Goal: Use online tool/utility: Utilize a website feature to perform a specific function

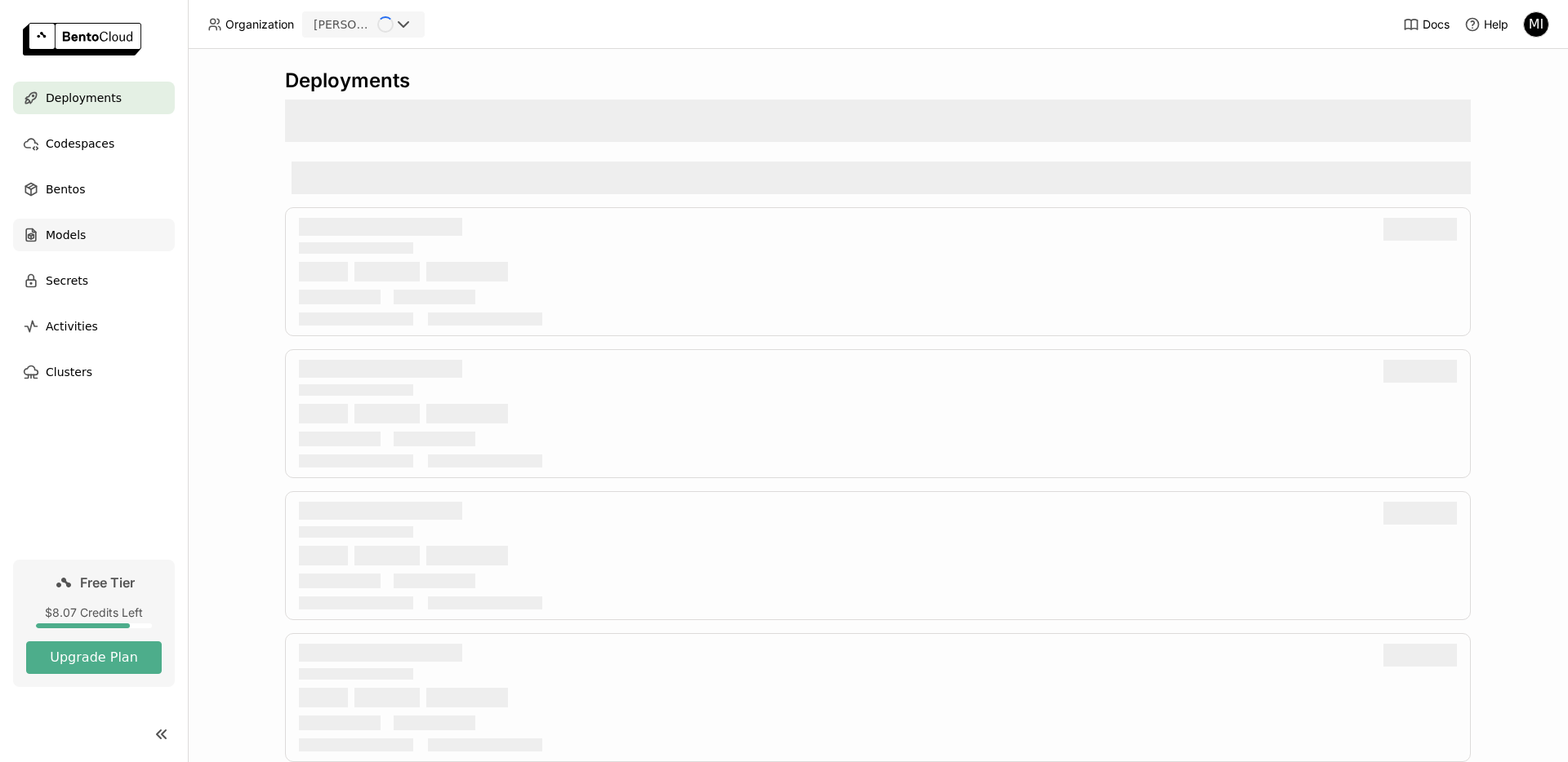
click at [76, 241] on span "Models" at bounding box center [65, 235] width 40 height 20
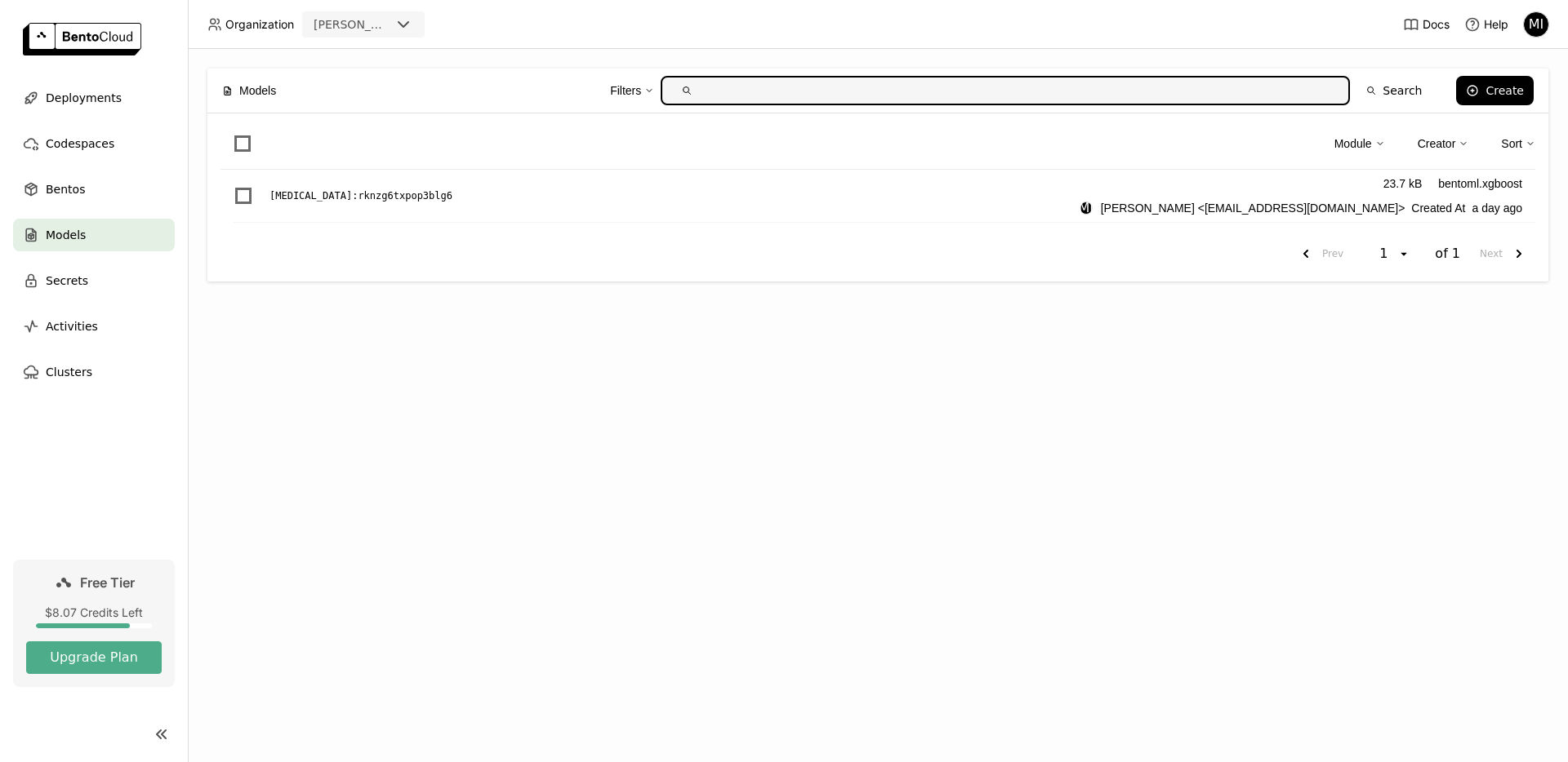
drag, startPoint x: 376, startPoint y: 334, endPoint x: 363, endPoint y: 228, distance: 106.8
click at [376, 334] on div "Models Filters Search Create Module Creator Sort [MEDICAL_DATA] : rknzg6txpop3b…" at bounding box center [878, 405] width 1381 height 713
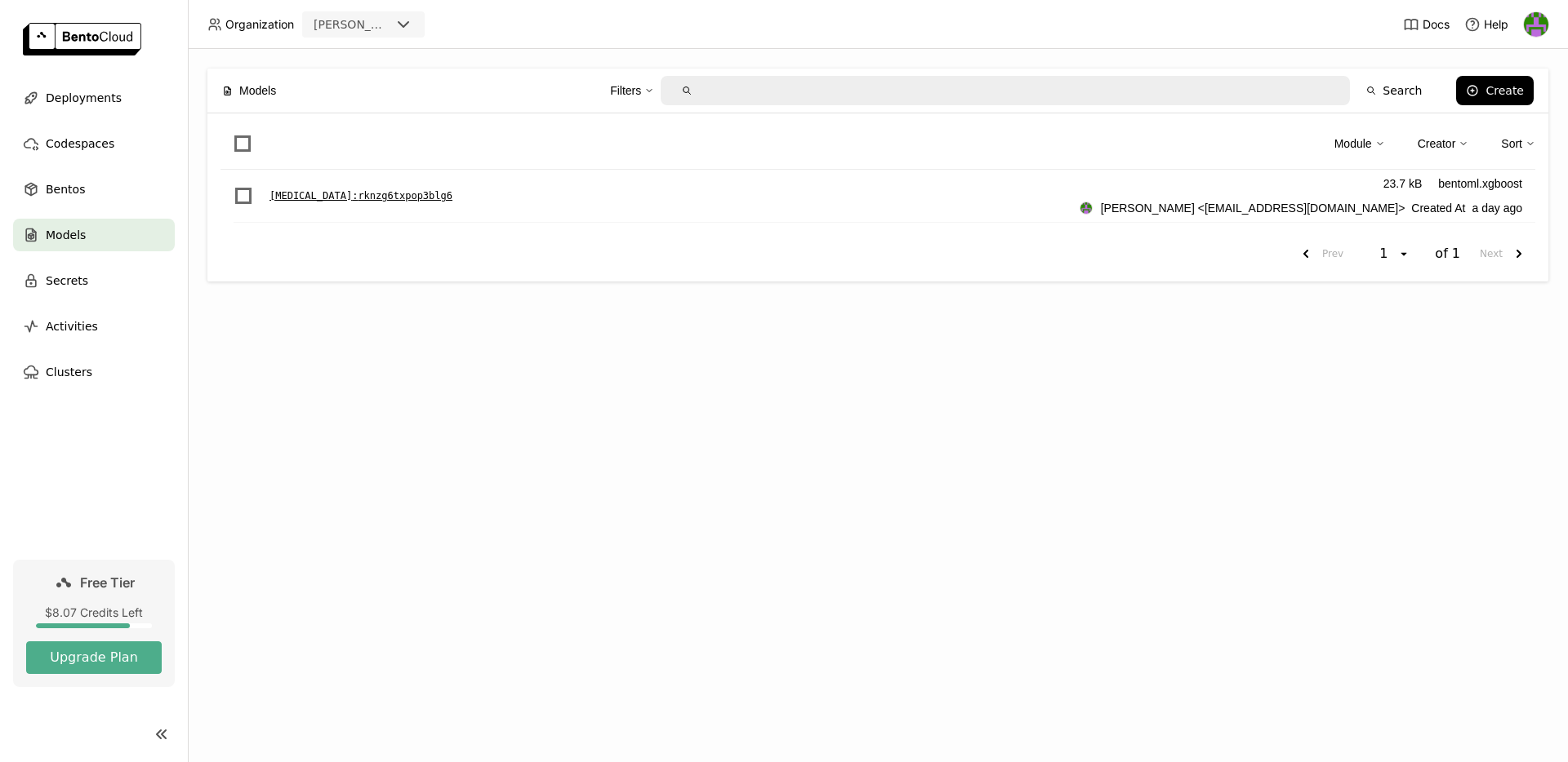
click at [361, 196] on p "[MEDICAL_DATA] : rknzg6txpop3blg6" at bounding box center [361, 195] width 183 height 16
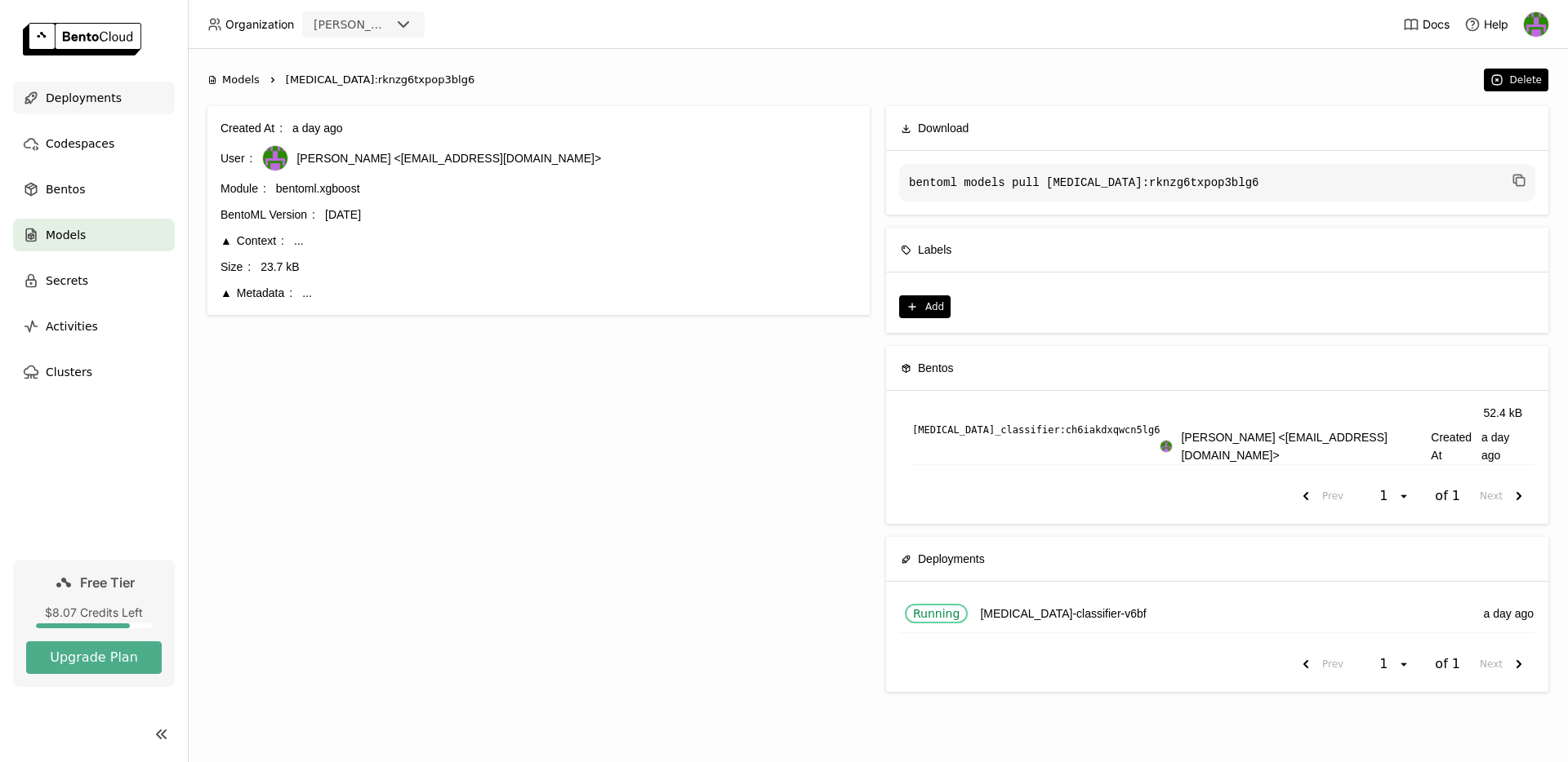
click at [94, 97] on span "Deployments" at bounding box center [83, 97] width 76 height 20
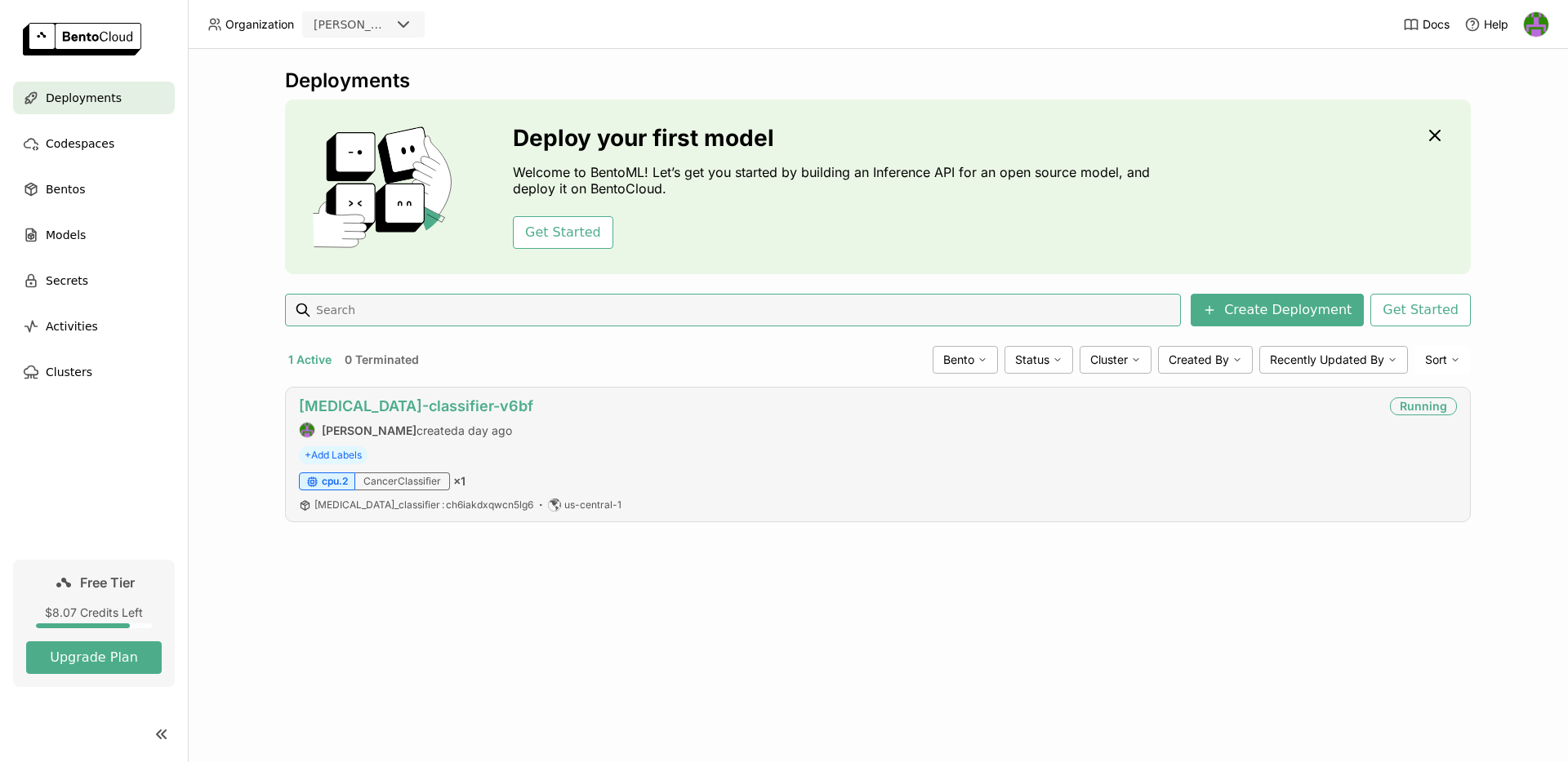
click at [381, 400] on link "[MEDICAL_DATA]-classifier-v6bf" at bounding box center [416, 406] width 235 height 17
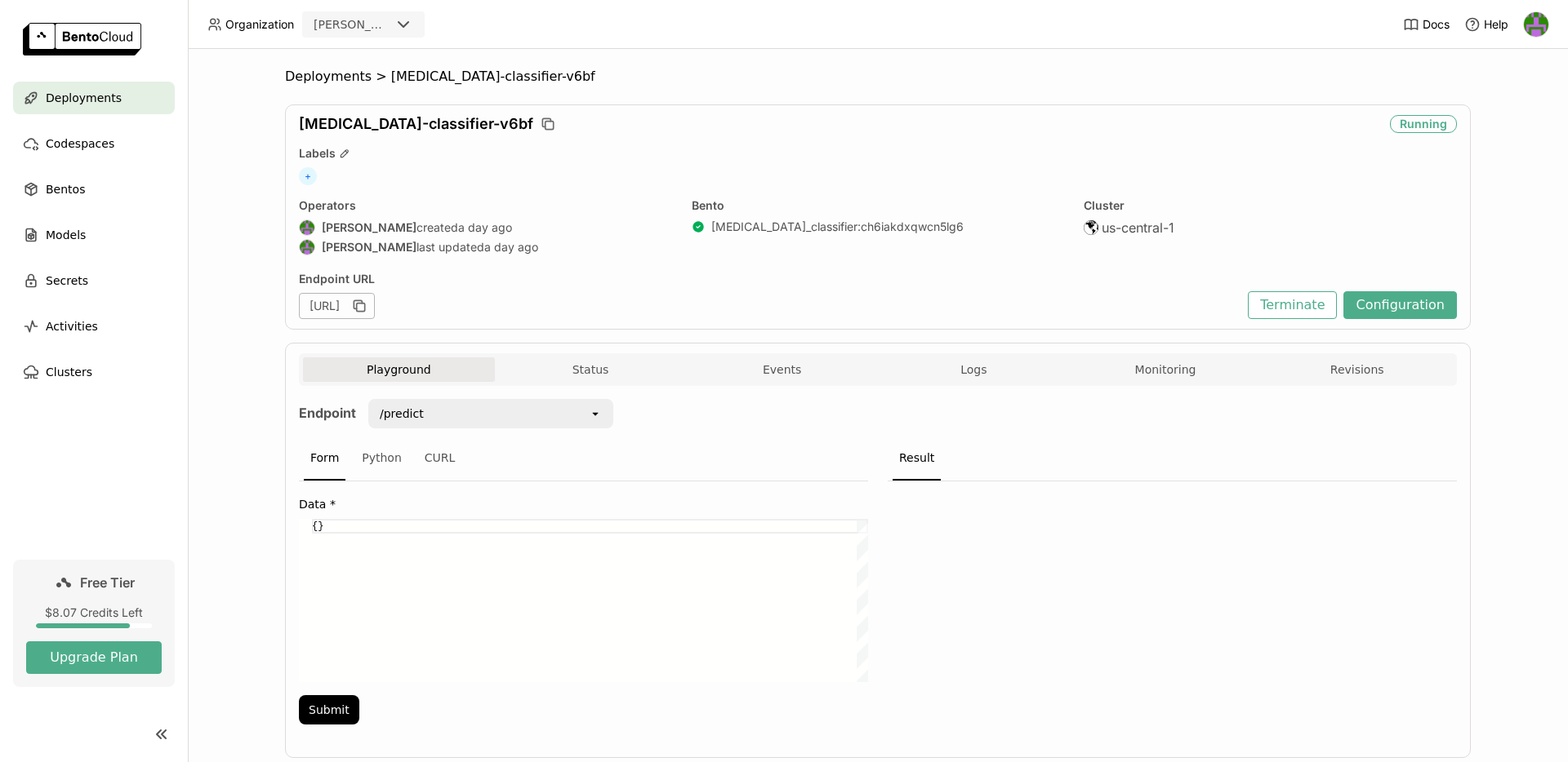
click at [470, 519] on div "{}" at bounding box center [590, 600] width 557 height 164
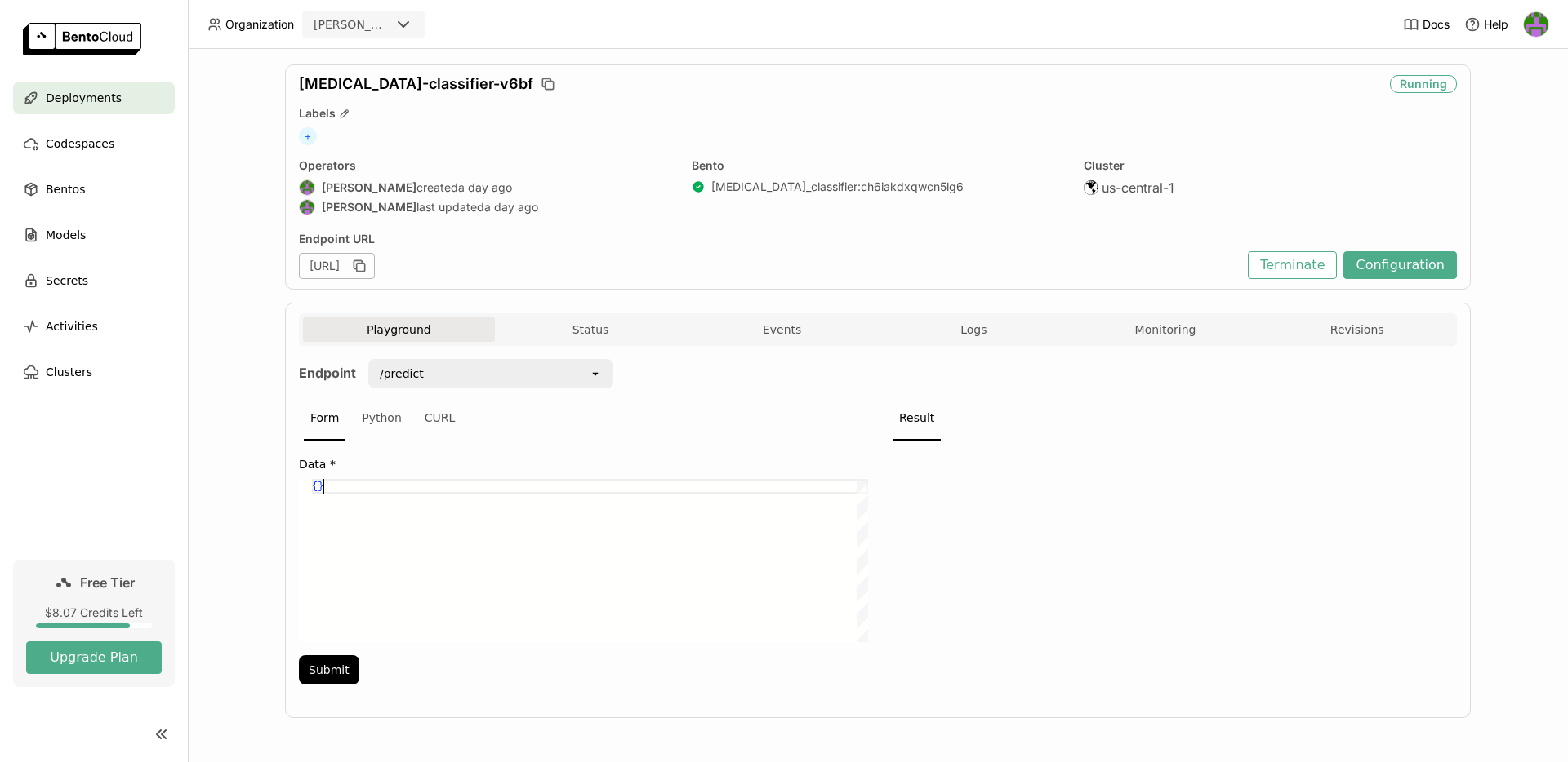
scroll to position [0, 10]
drag, startPoint x: 289, startPoint y: 479, endPoint x: 224, endPoint y: 466, distance: 66.3
click at [312, 479] on div "{ }" at bounding box center [590, 560] width 557 height 164
type textarea "d"
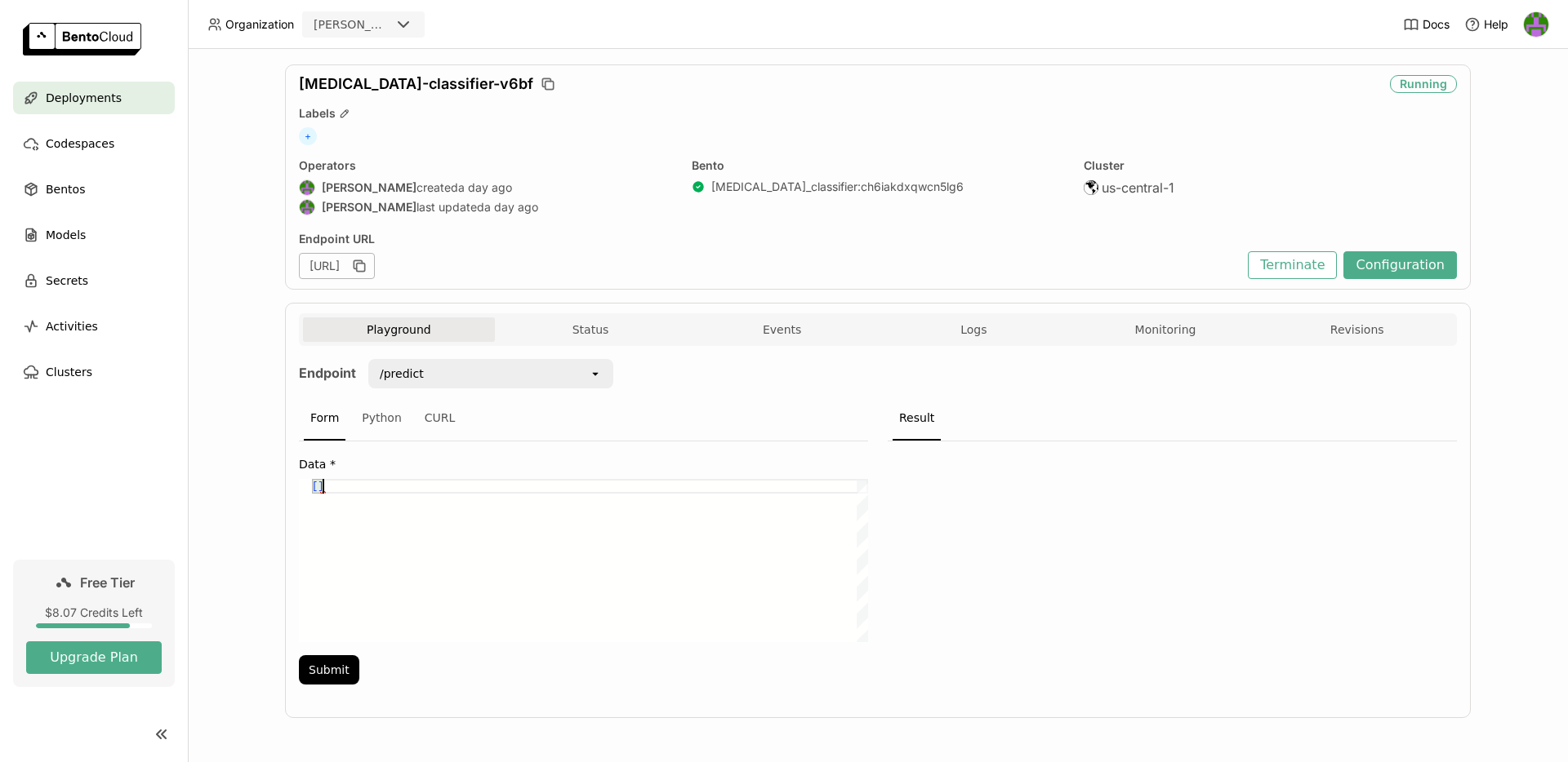
type textarea "["
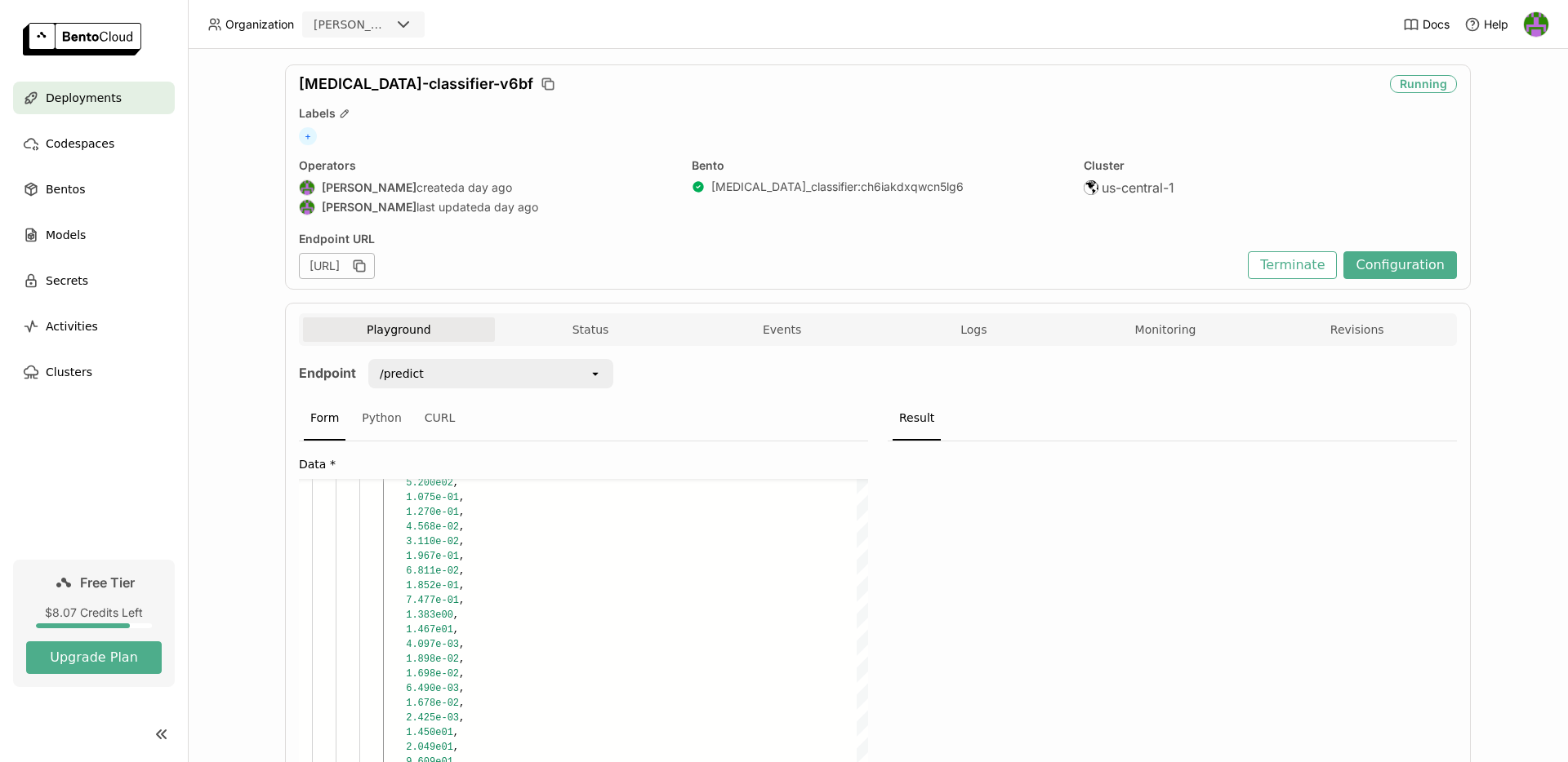
scroll to position [285, 0]
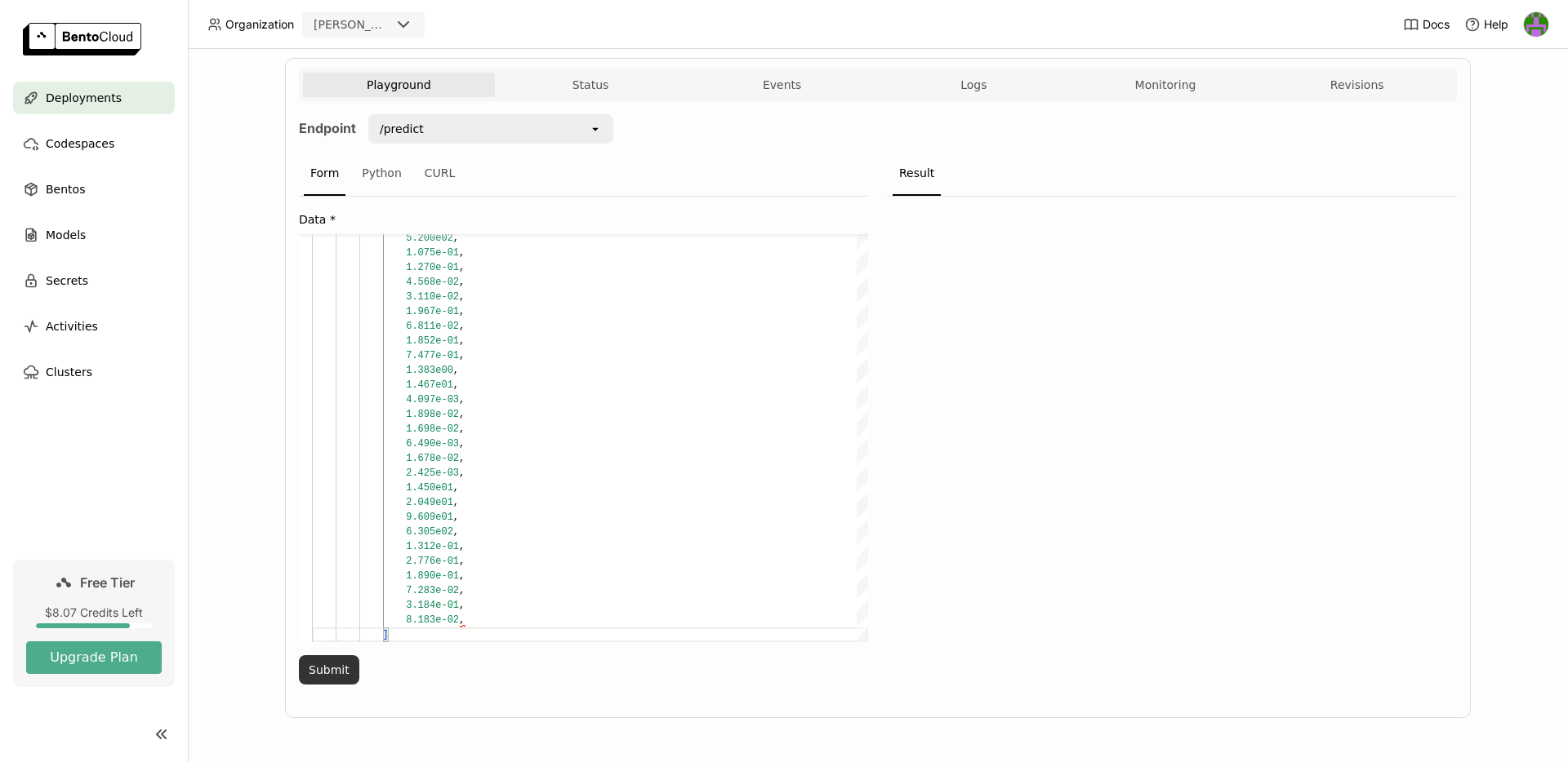
click at [312, 667] on button "Submit" at bounding box center [329, 669] width 61 height 29
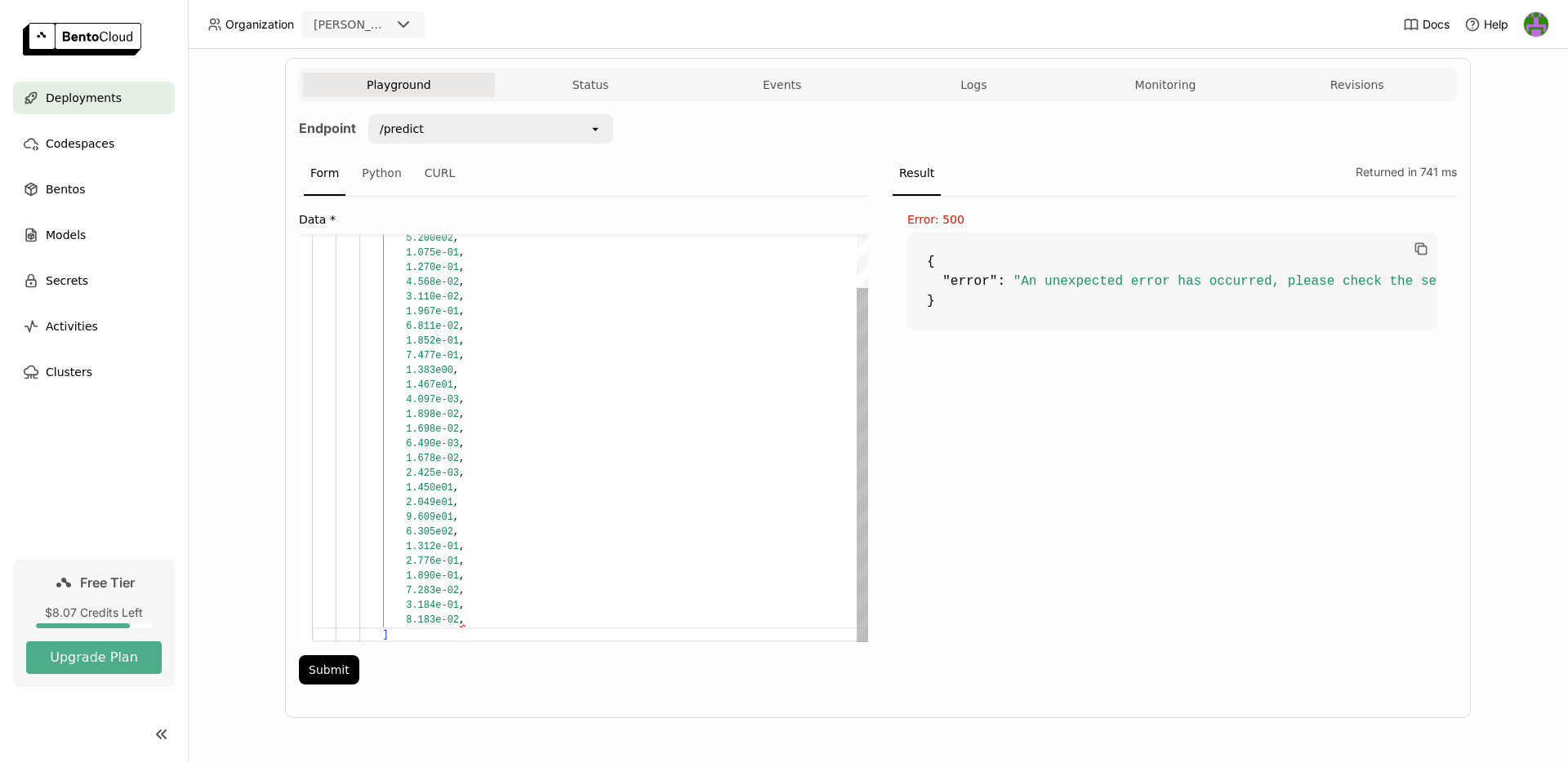
click at [462, 621] on div "2.425e-03 , 1.450e01 , 2.049e01 , 9.609e01 , 6.305e02 , 1.312e-01 , 2.776e-01 ,…" at bounding box center [590, 407] width 557 height 470
drag, startPoint x: 325, startPoint y: 662, endPoint x: 428, endPoint y: 628, distance: 108.5
click at [325, 662] on button "Submit" at bounding box center [329, 669] width 61 height 29
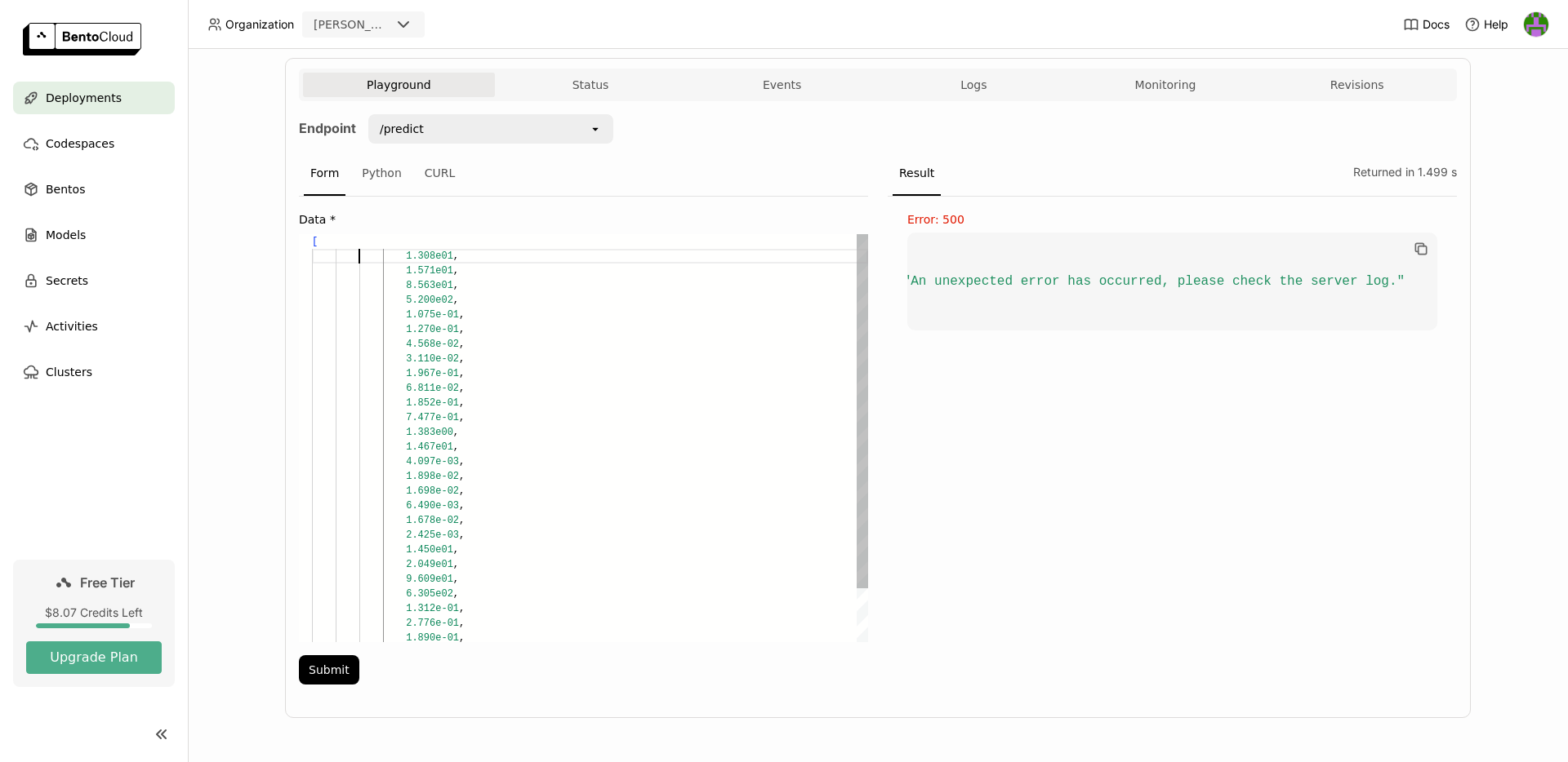
click at [355, 253] on div "2.425e-03 , 1.450e01 , 2.049e01 , 9.609e01 , 6.305e02 , 1.312e-01 , 2.776e-01 ,…" at bounding box center [590, 469] width 557 height 470
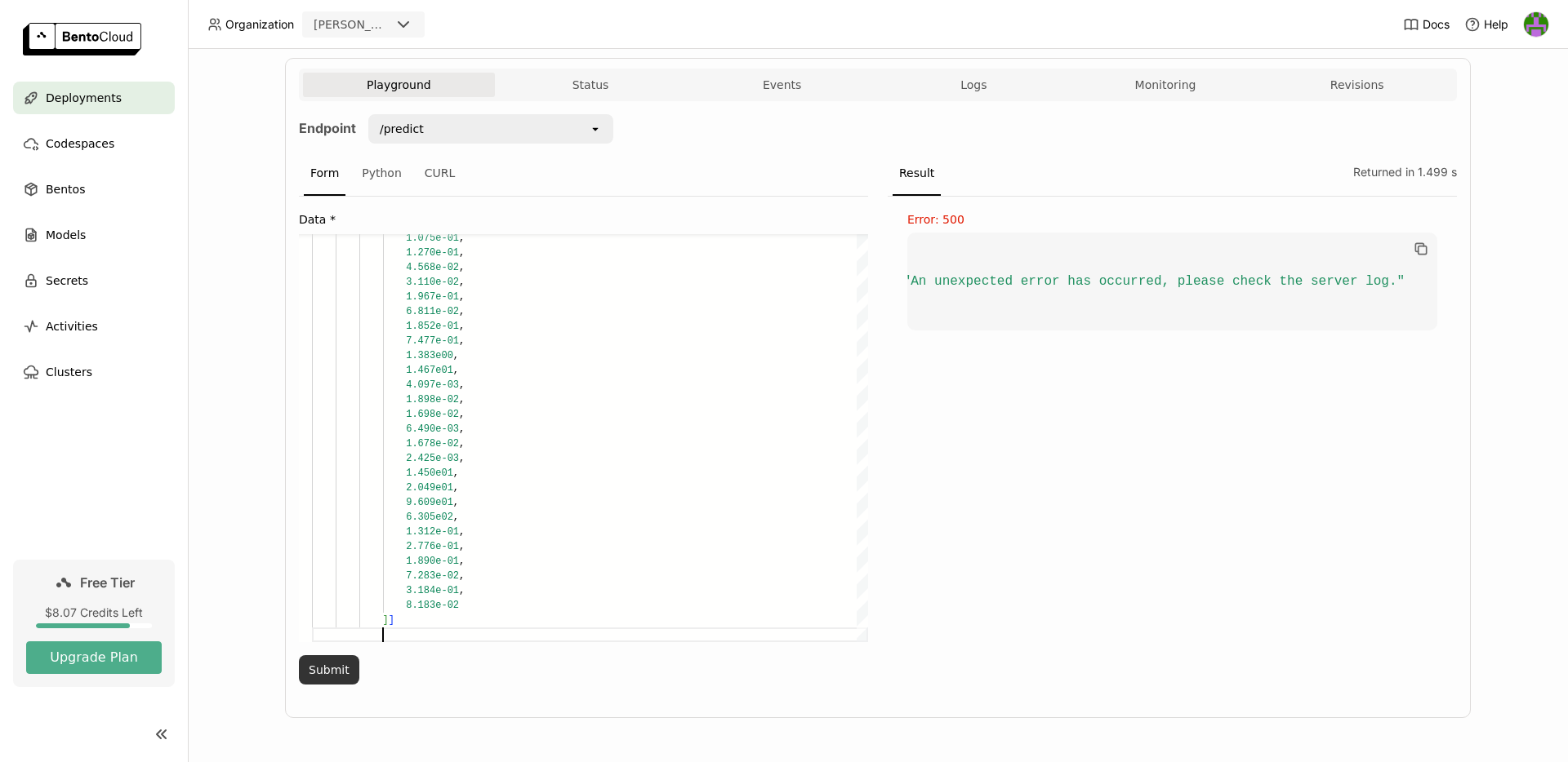
click at [324, 661] on button "Submit" at bounding box center [329, 669] width 61 height 29
drag, startPoint x: 1046, startPoint y: 312, endPoint x: 991, endPoint y: 369, distance: 79.2
click at [1047, 312] on code "[ [ 0.02664177305996418 , 0.9733582735061646 ] ]" at bounding box center [1172, 285] width 530 height 157
drag, startPoint x: 988, startPoint y: 280, endPoint x: 1116, endPoint y: 276, distance: 128.1
click at [1085, 280] on span "0.02664177305996418" at bounding box center [1032, 275] width 149 height 15
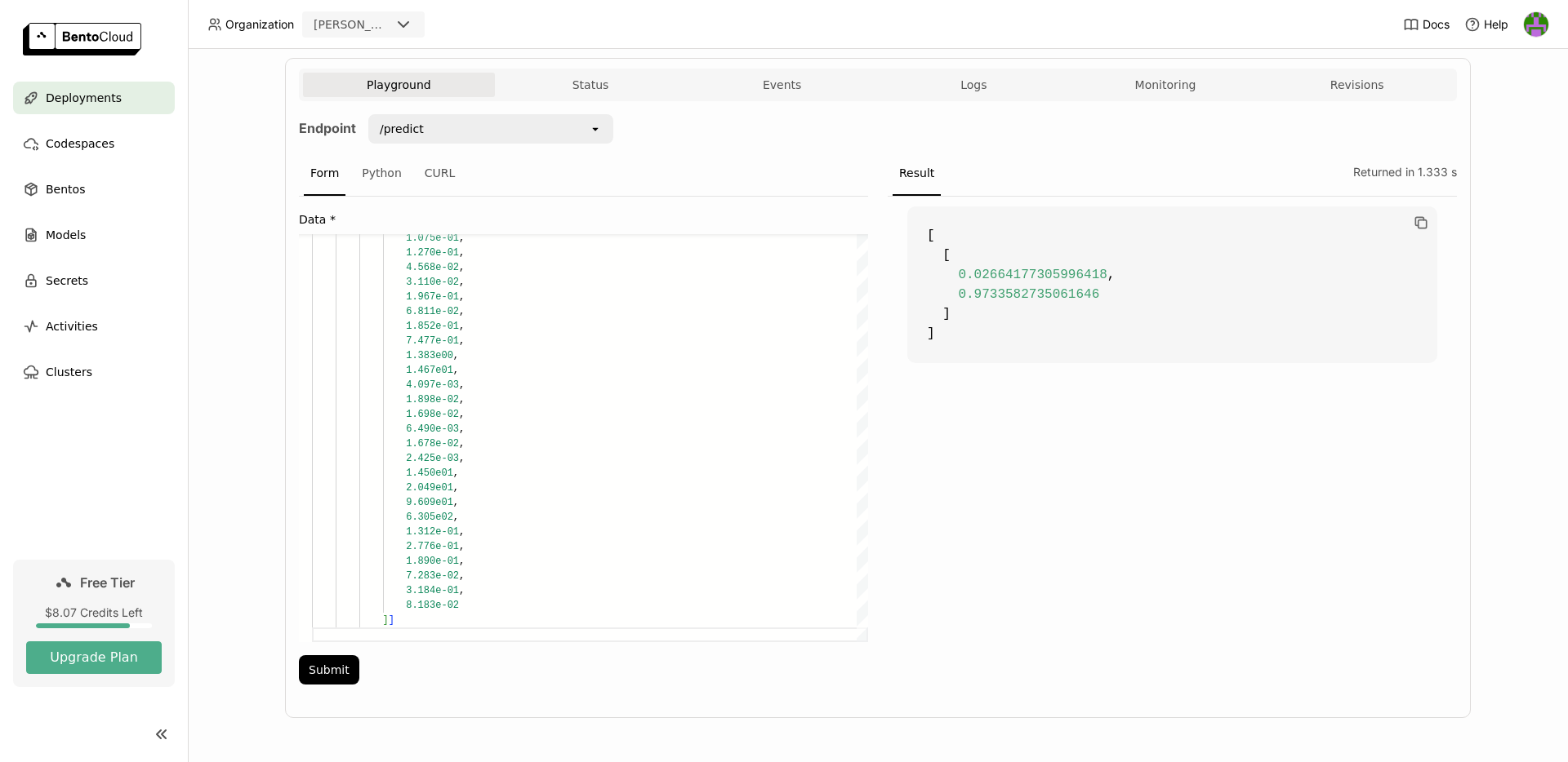
click at [1116, 276] on code "[ [ 0.02664177305996418 , 0.9733582735061646 ] ]" at bounding box center [1172, 285] width 530 height 157
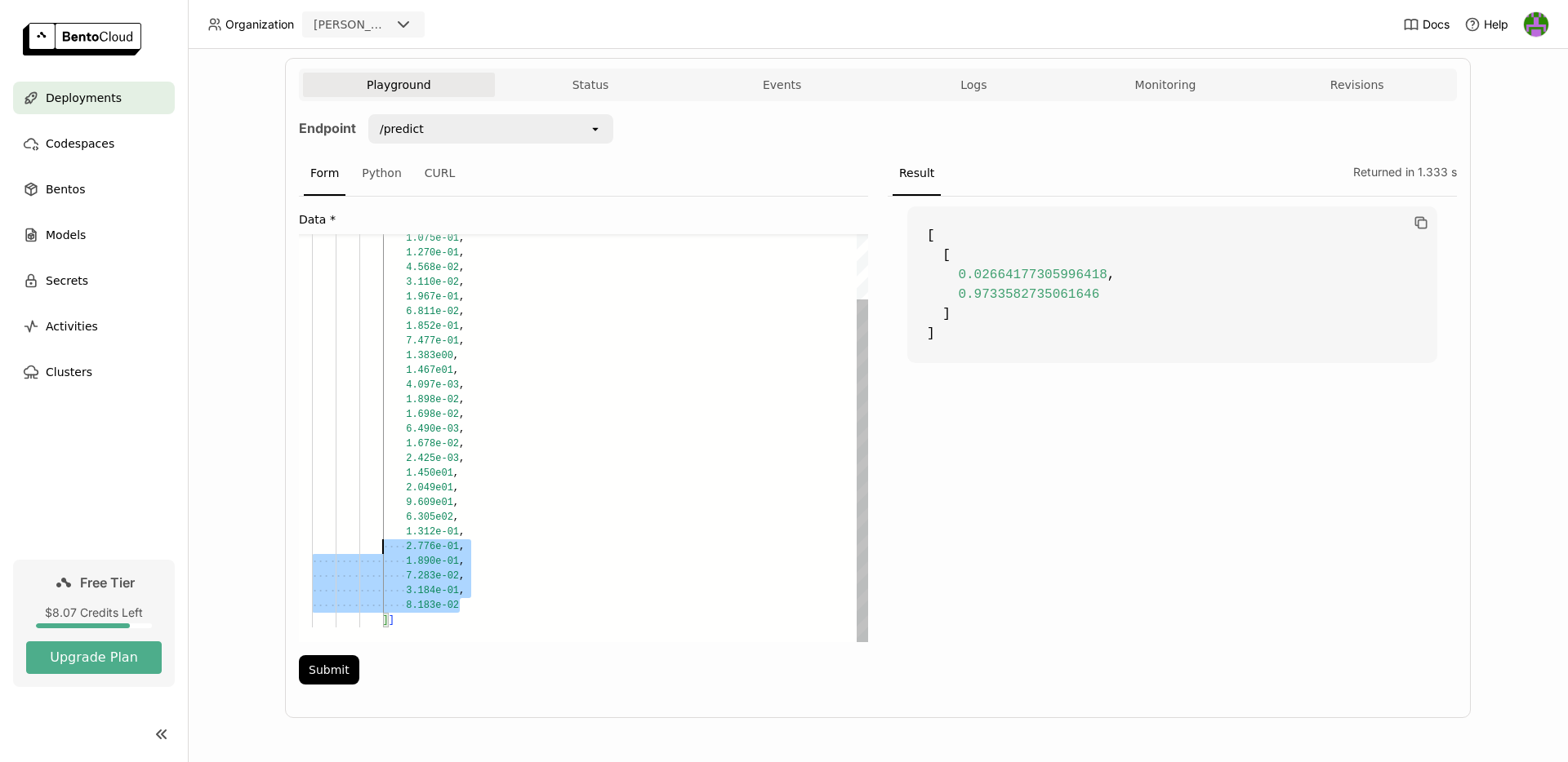
drag, startPoint x: 416, startPoint y: 582, endPoint x: 291, endPoint y: 229, distance: 374.5
click at [312, 229] on div "2.425e-03 , 1.450e01 , 2.049e01 , 9.609e01 , 6.305e02 , 1.312e-01 , 2.776e-01 ,…" at bounding box center [590, 400] width 557 height 485
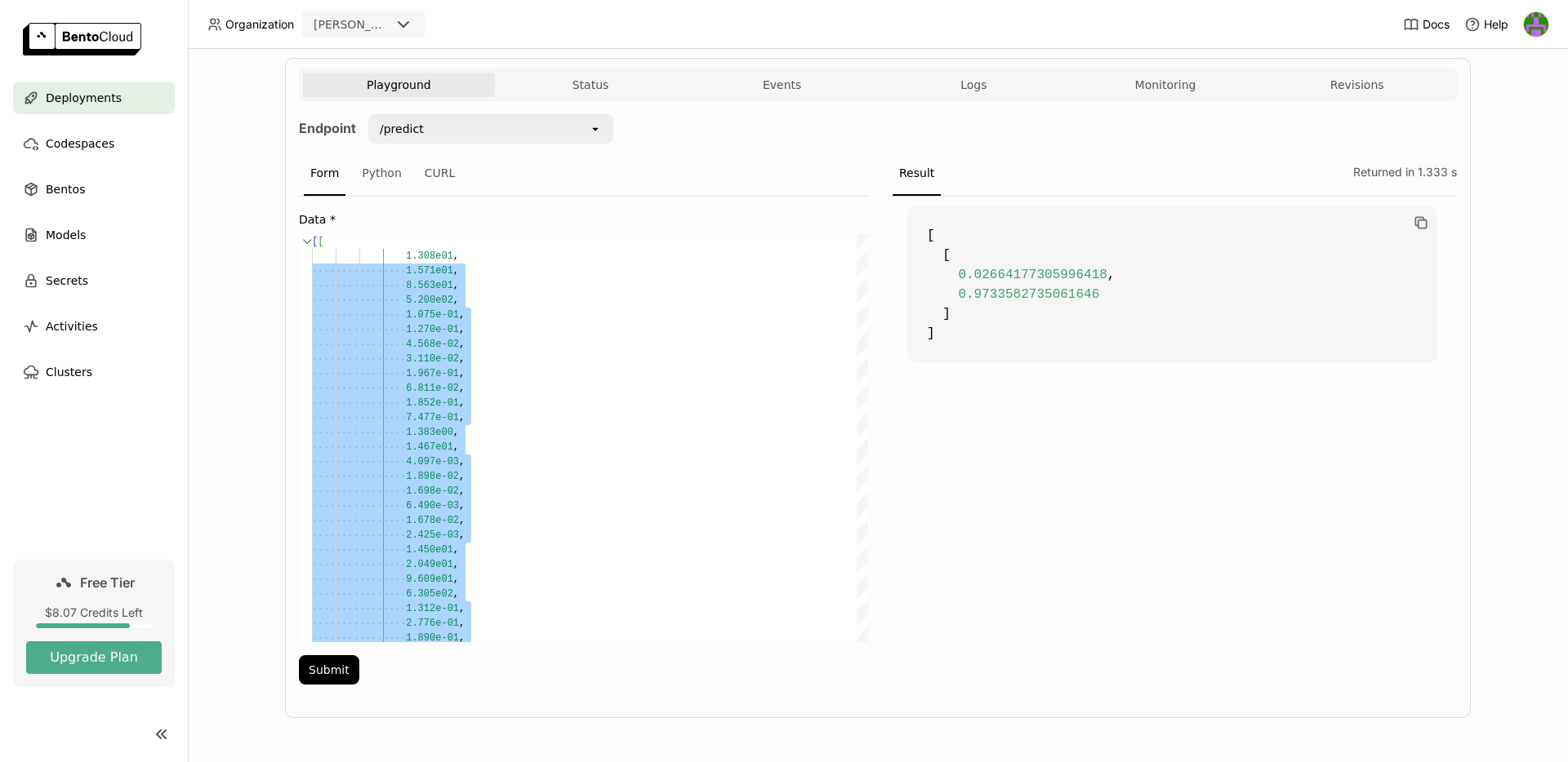
scroll to position [281, 0]
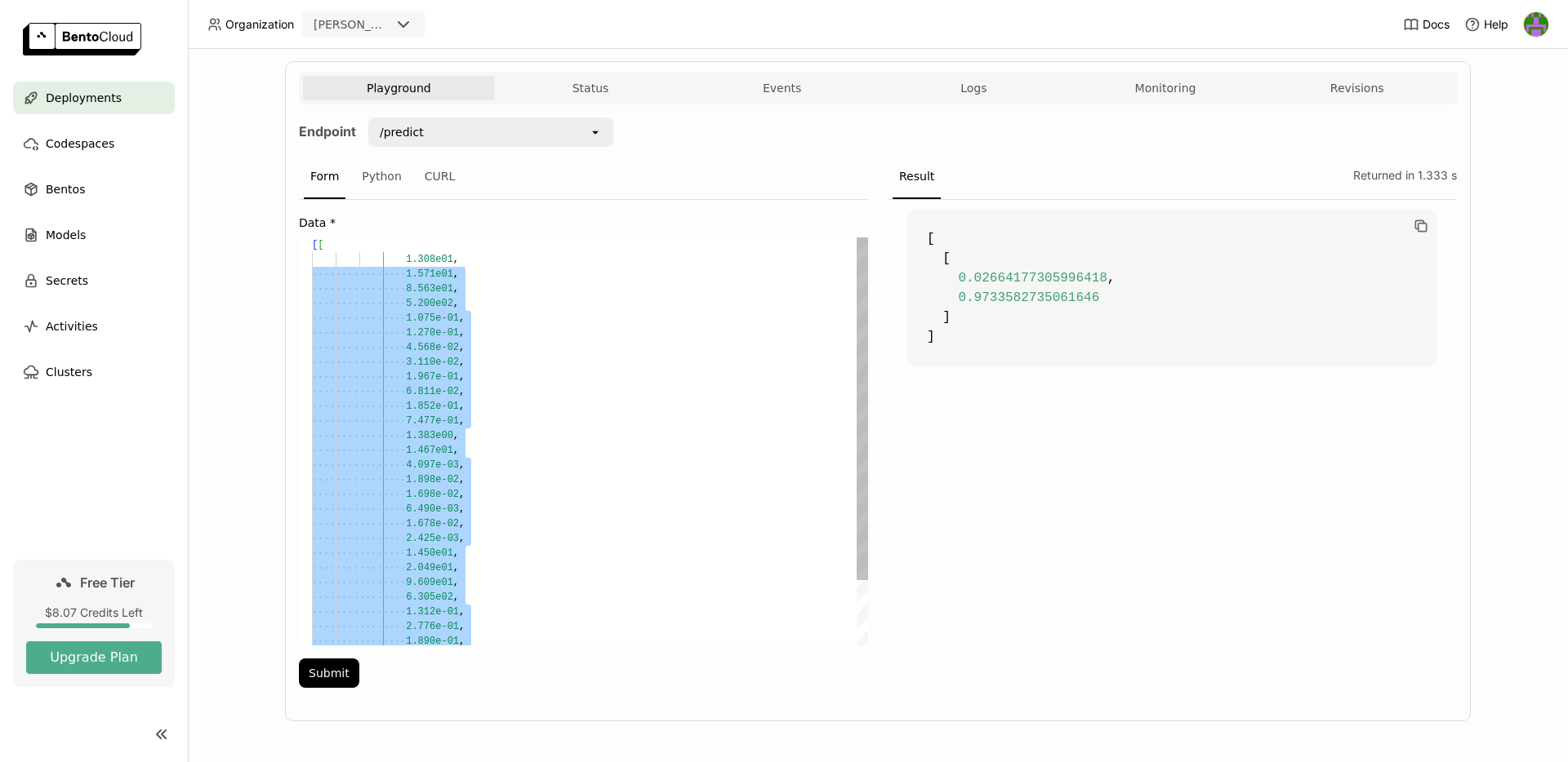
click at [315, 260] on div "2.425e-03 , 1.450e01 , 2.049e01 , 9.609e01 , 6.305e02 , 1.312e-01 , 2.776e-01 ,…" at bounding box center [590, 480] width 557 height 485
click at [396, 370] on div "2.425e-03 , 1.450e01 , 2.049e01 , 9.609e01 , 6.305e02 , 1.312e-01 , 2.776e-01 ,…" at bounding box center [590, 480] width 557 height 485
type textarea "[[ 1.308e01, 1.571e01, 8.563e01, 5.200e02, 1.075e-01, 1.270e-01, 4.568e-02, 3.1…"
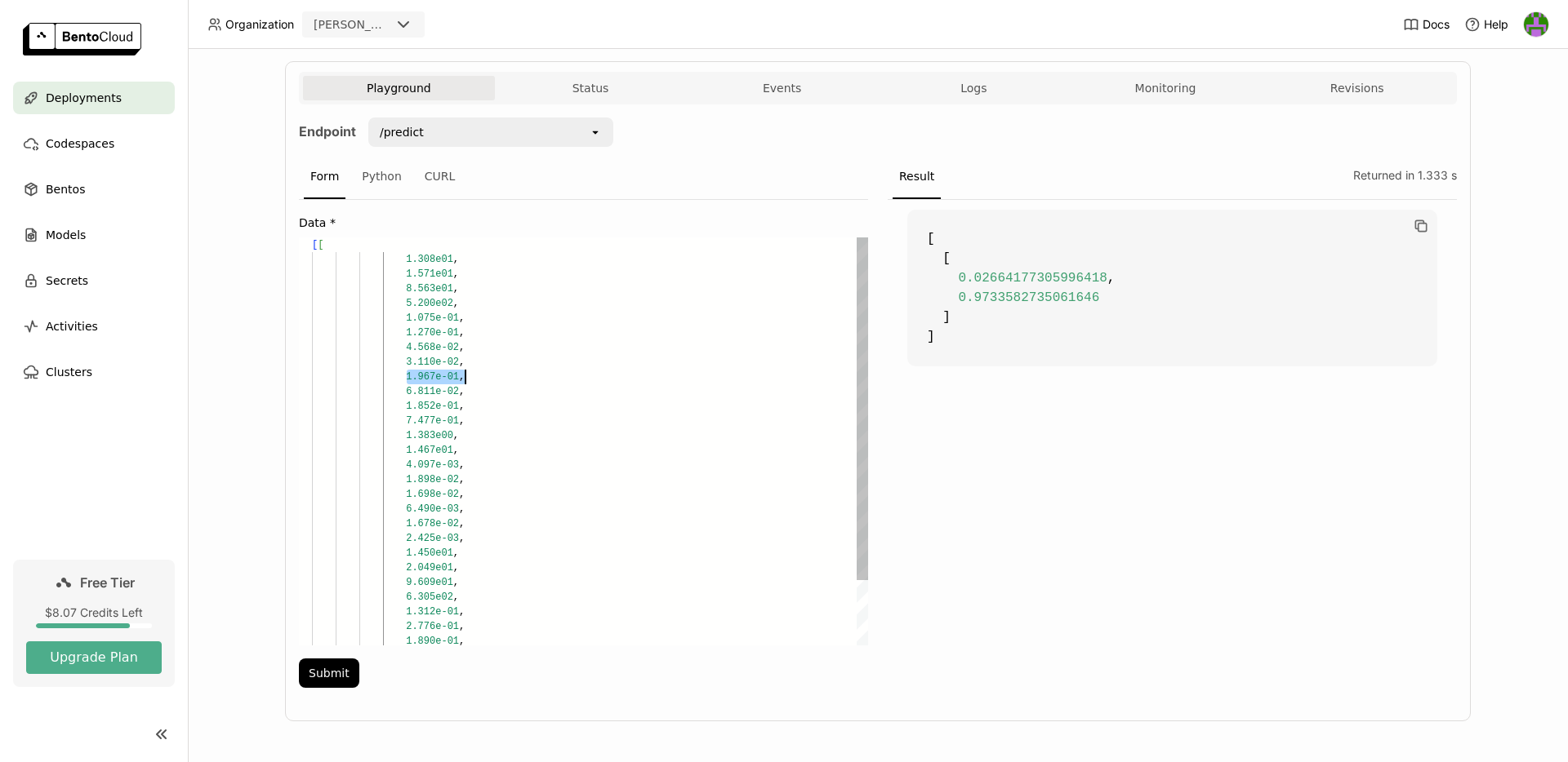
scroll to position [132, 152]
drag, startPoint x: 399, startPoint y: 373, endPoint x: 530, endPoint y: 372, distance: 131.0
click at [530, 372] on div "2.425e-03 , 1.450e01 , 2.049e01 , 9.609e01 , 6.305e02 , 1.312e-01 , 2.776e-01 ,…" at bounding box center [590, 480] width 557 height 485
drag, startPoint x: 422, startPoint y: 363, endPoint x: 500, endPoint y: 364, distance: 78.0
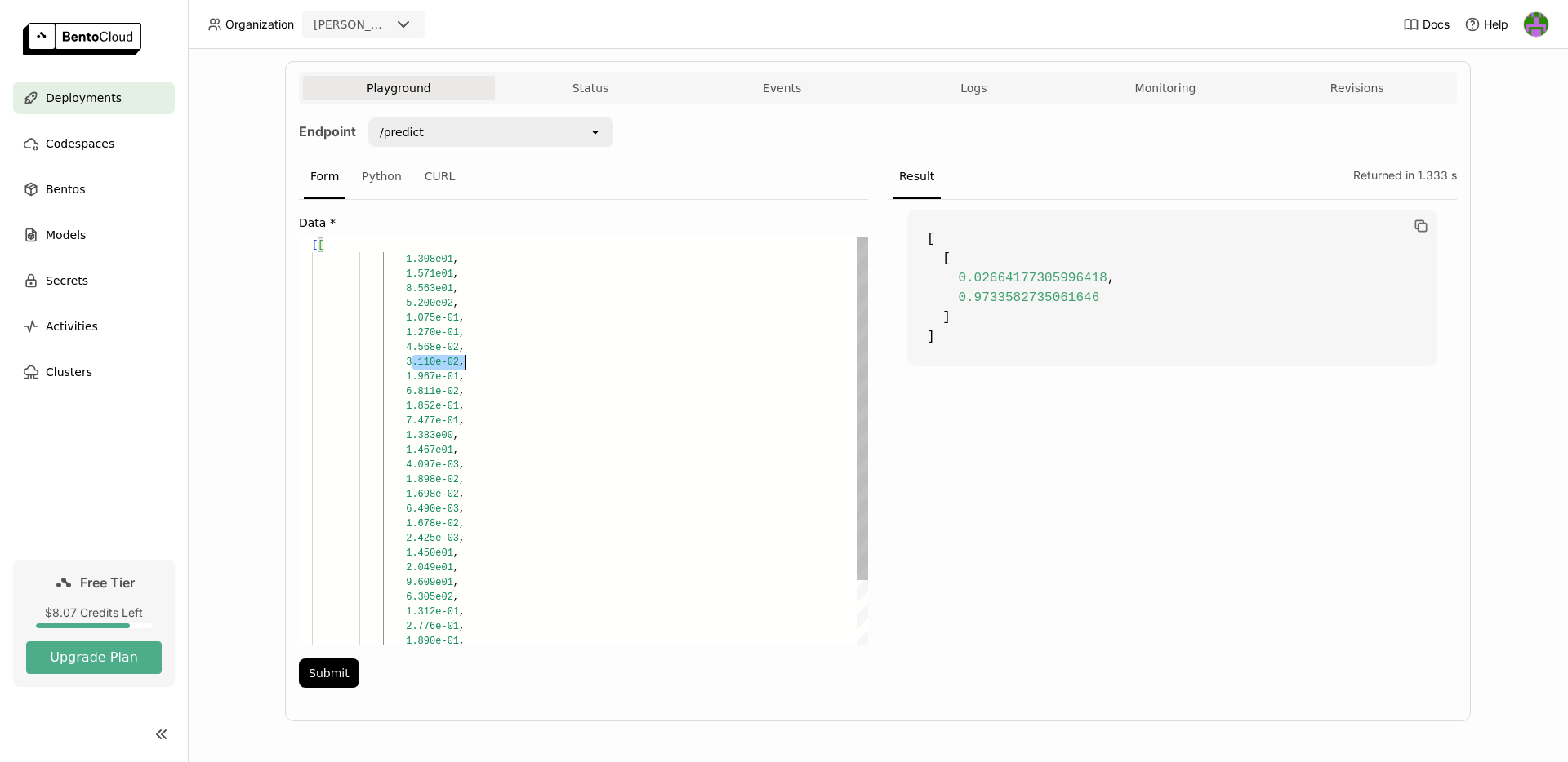
click at [501, 364] on div "2.425e-03 , 1.450e01 , 2.049e01 , 9.609e01 , 6.305e02 , 1.312e-01 , 2.776e-01 ,…" at bounding box center [590, 480] width 557 height 485
click at [980, 350] on code "[ [ 0.02664177305996418 , 0.9733582735061646 ] ]" at bounding box center [1172, 288] width 530 height 157
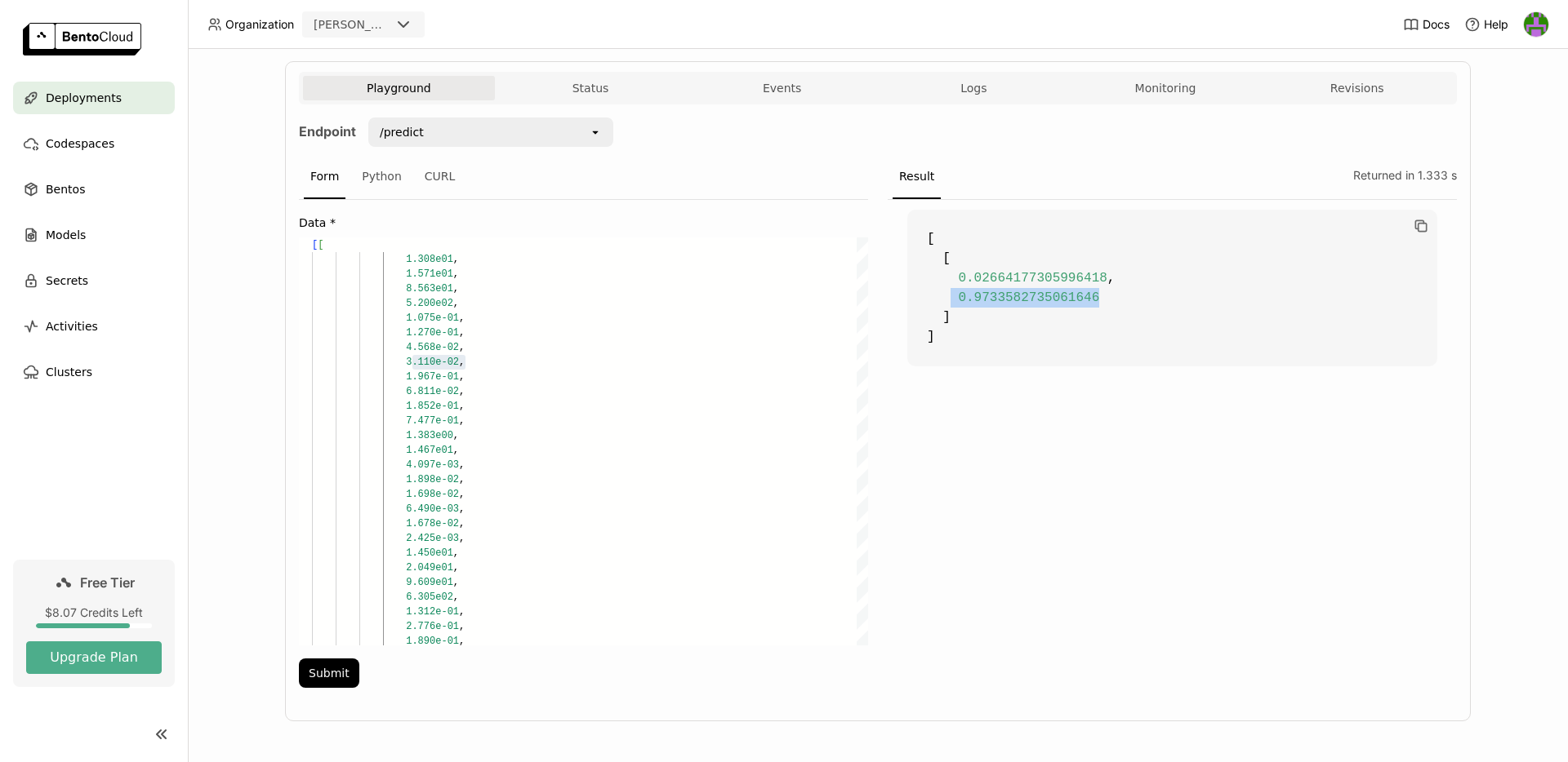
drag, startPoint x: 943, startPoint y: 296, endPoint x: 1103, endPoint y: 293, distance: 160.0
click at [1103, 293] on code "[ [ 0.02664177305996418 , 0.9733582735061646 ] ]" at bounding box center [1172, 288] width 530 height 157
click at [1019, 307] on code "[ [ 0.02664177305996418 , 0.9733582735061646 ] ]" at bounding box center [1172, 288] width 530 height 157
drag, startPoint x: 948, startPoint y: 296, endPoint x: 1051, endPoint y: 294, distance: 103.0
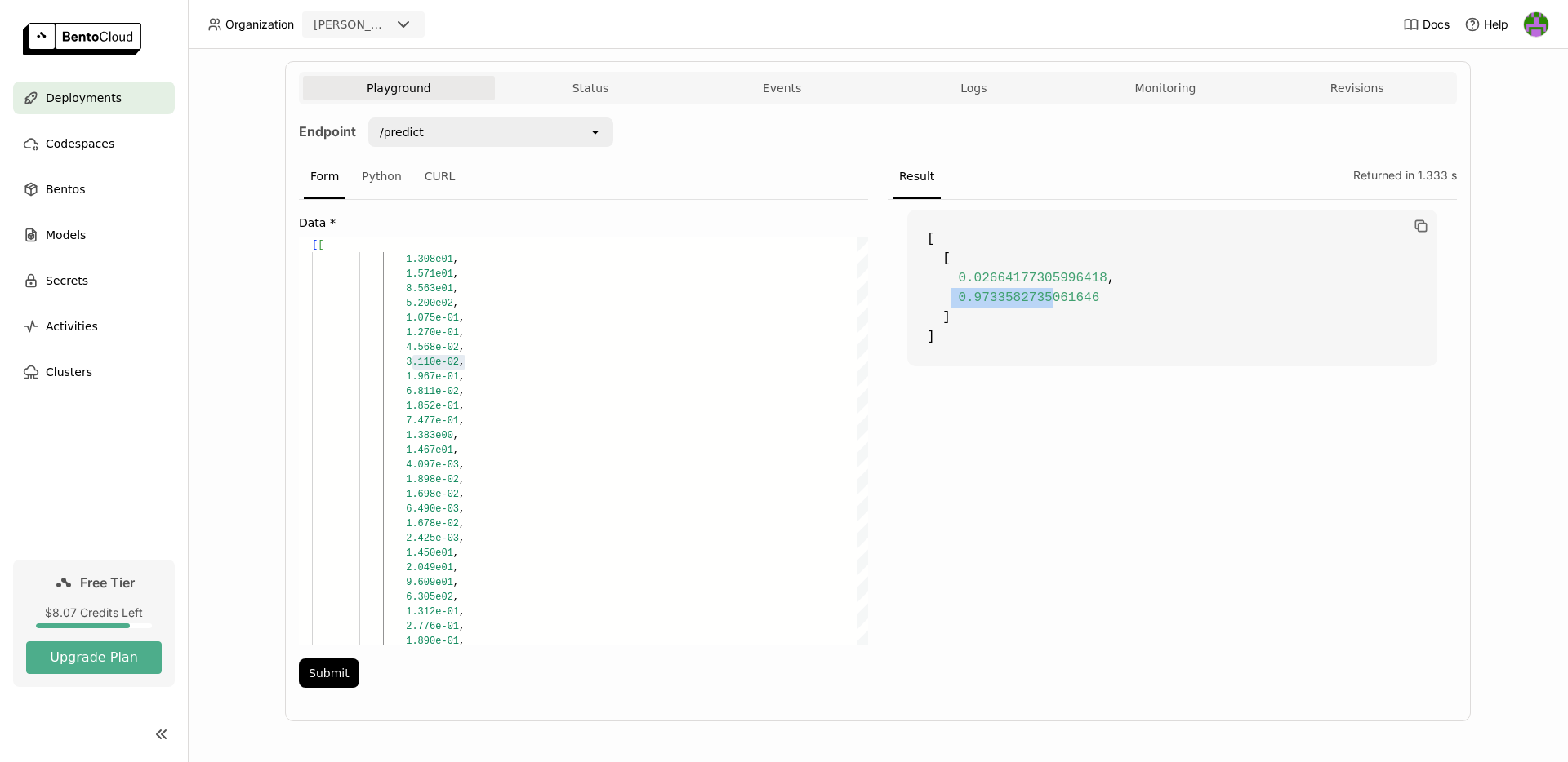
click at [1051, 294] on code "[ [ 0.02664177305996418 , 0.9733582735061646 ] ]" at bounding box center [1172, 288] width 530 height 157
drag, startPoint x: 1051, startPoint y: 294, endPoint x: 943, endPoint y: 306, distance: 108.7
click at [1051, 294] on span "0.9733582735061646" at bounding box center [1028, 298] width 141 height 15
drag, startPoint x: 951, startPoint y: 295, endPoint x: 1121, endPoint y: 295, distance: 170.0
click at [1121, 295] on code "[ [ 0.02664177305996418 , 0.9733582735061646 ] ]" at bounding box center [1172, 288] width 530 height 157
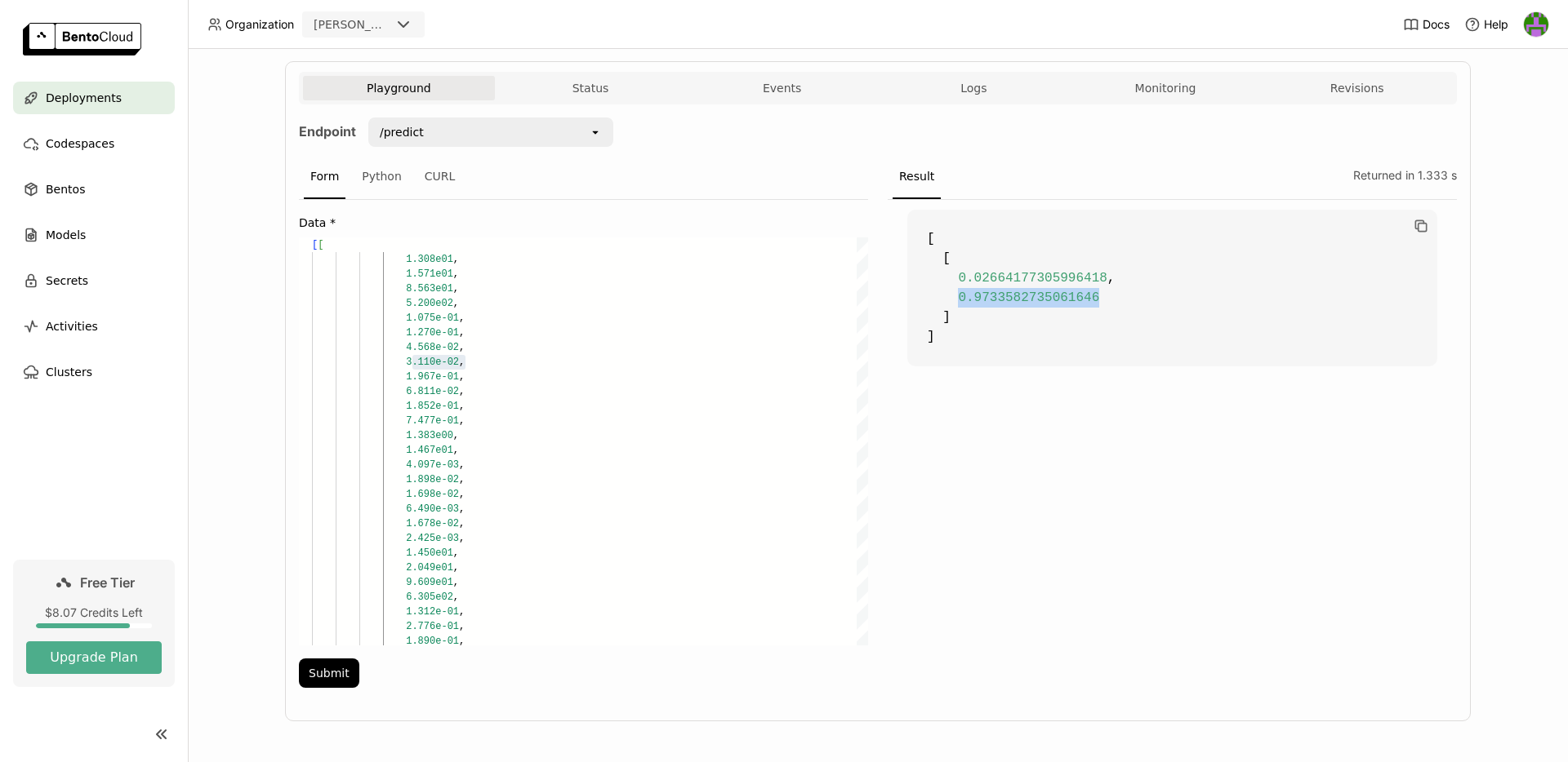
click at [1120, 295] on code "[ [ 0.02664177305996418 , 0.9733582735061646 ] ]" at bounding box center [1172, 288] width 530 height 157
drag, startPoint x: 1111, startPoint y: 297, endPoint x: 883, endPoint y: 284, distance: 228.4
click at [888, 284] on div "[ [ 0.02664177305996418 , 0.9733582735061646 ] ]" at bounding box center [1172, 449] width 570 height 498
click at [994, 283] on span "0.02664177305996418" at bounding box center [1032, 279] width 149 height 15
drag, startPoint x: 956, startPoint y: 295, endPoint x: 1091, endPoint y: 305, distance: 135.4
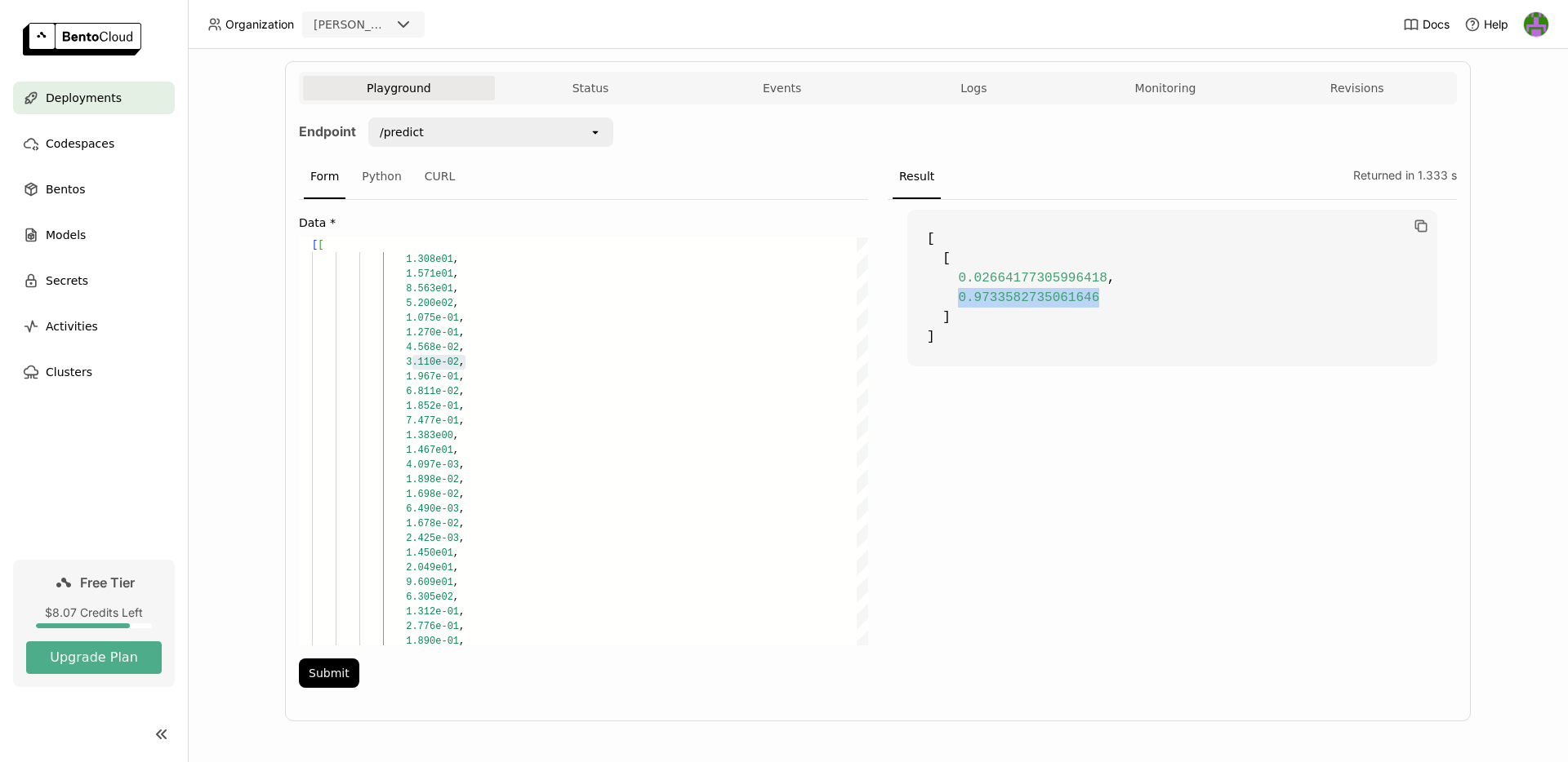
click at [1091, 305] on span "0.9733582735061646" at bounding box center [1028, 298] width 141 height 15
click at [1092, 302] on span "0.9733582735061646" at bounding box center [1028, 298] width 141 height 15
drag, startPoint x: 955, startPoint y: 279, endPoint x: 1106, endPoint y: 273, distance: 151.1
click at [1106, 273] on code "[ [ 0.02664177305996418 , 0.9733582735061646 ] ]" at bounding box center [1172, 288] width 530 height 157
